Goal: Check status: Check status

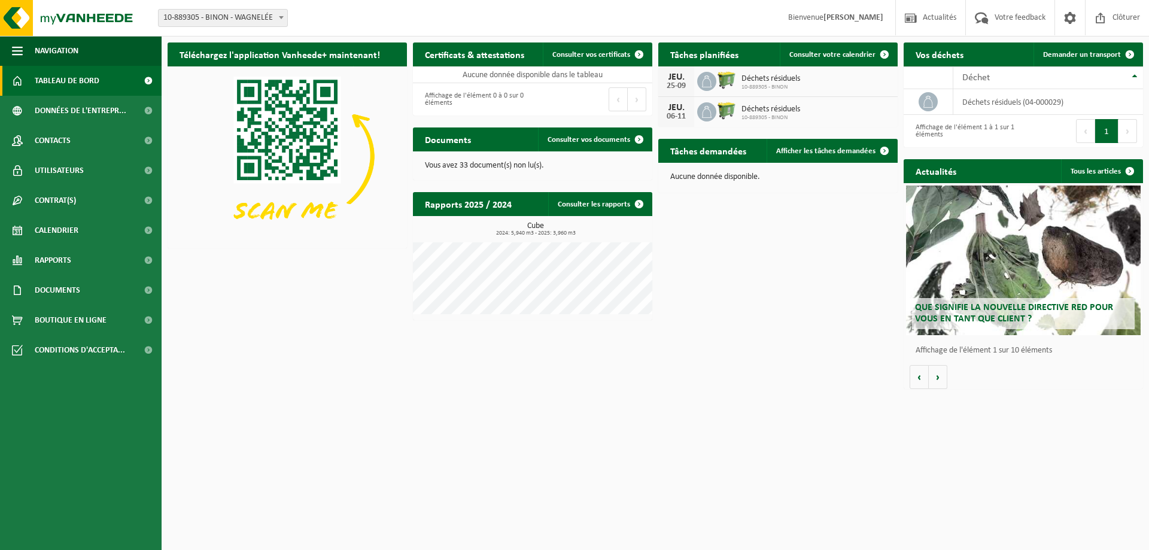
click at [1014, 310] on span "Que signifie la nouvelle directive RED pour vous en tant que client ?" at bounding box center [1014, 313] width 198 height 21
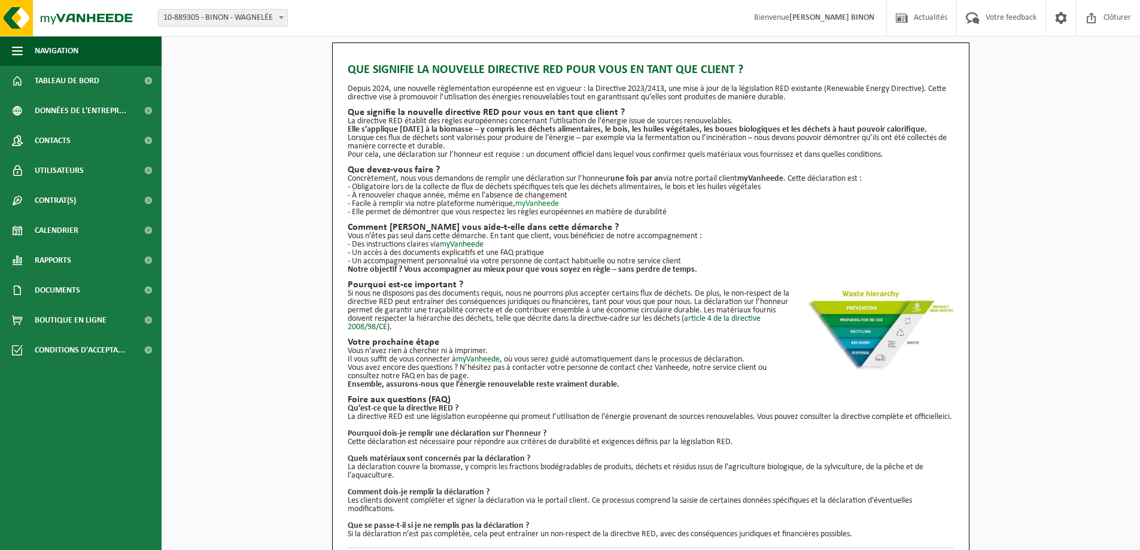
click at [542, 204] on link "myVanheede" at bounding box center [537, 203] width 44 height 9
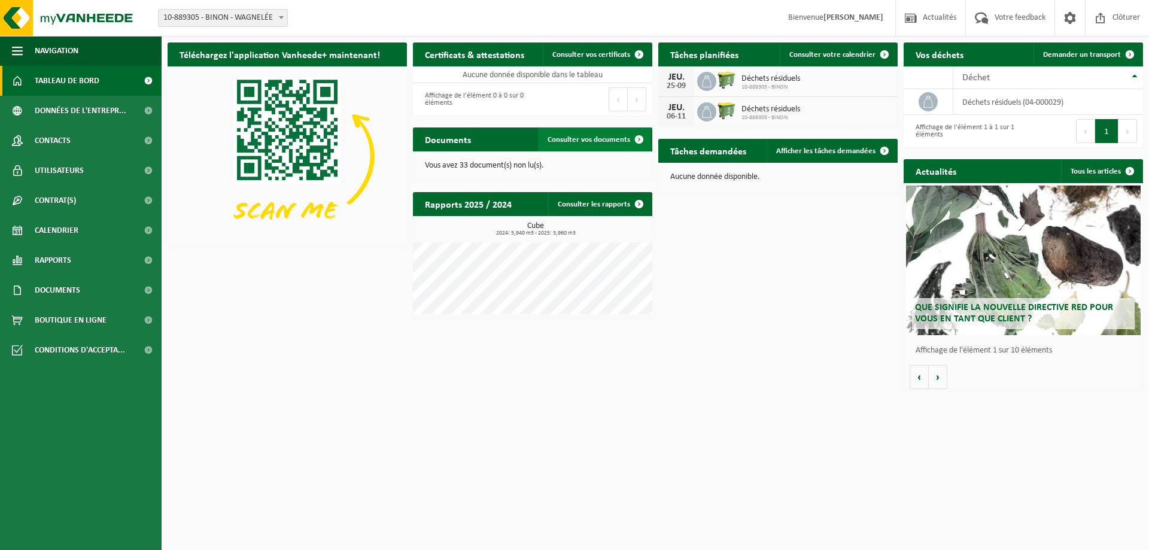
click at [557, 136] on span "Consulter vos documents" at bounding box center [589, 140] width 83 height 8
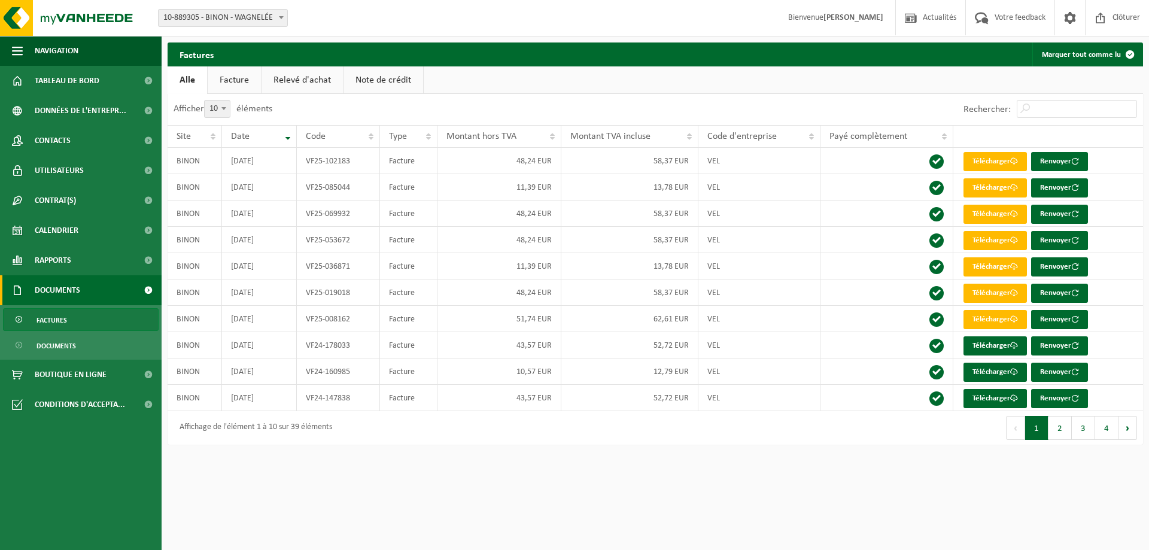
click at [244, 78] on link "Facture" at bounding box center [234, 80] width 53 height 28
click at [363, 78] on link "Note de crédit" at bounding box center [384, 80] width 80 height 28
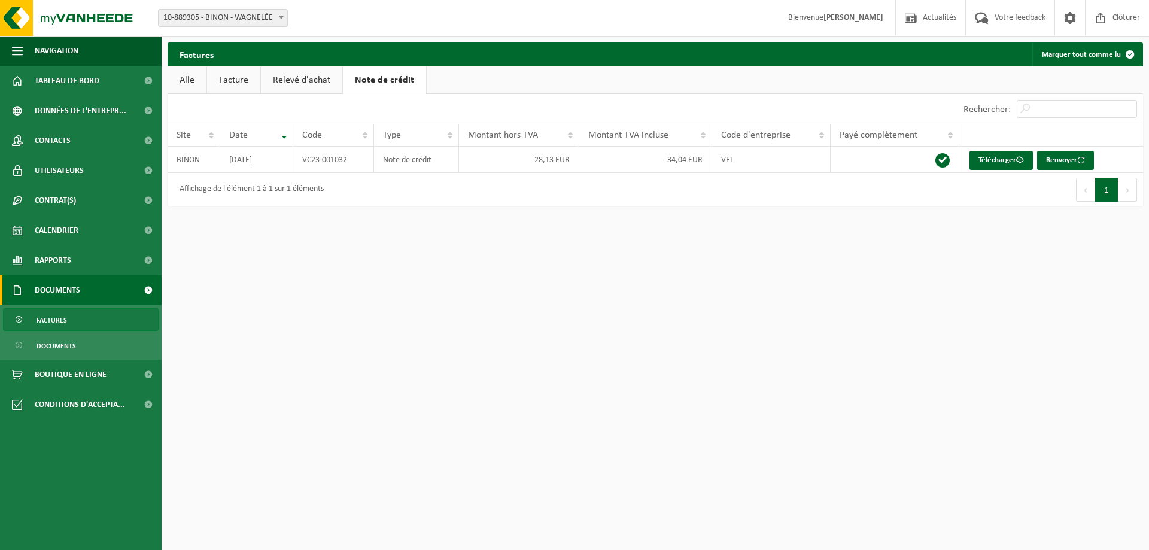
click at [242, 84] on link "Facture" at bounding box center [233, 80] width 53 height 28
